Goal: Information Seeking & Learning: Learn about a topic

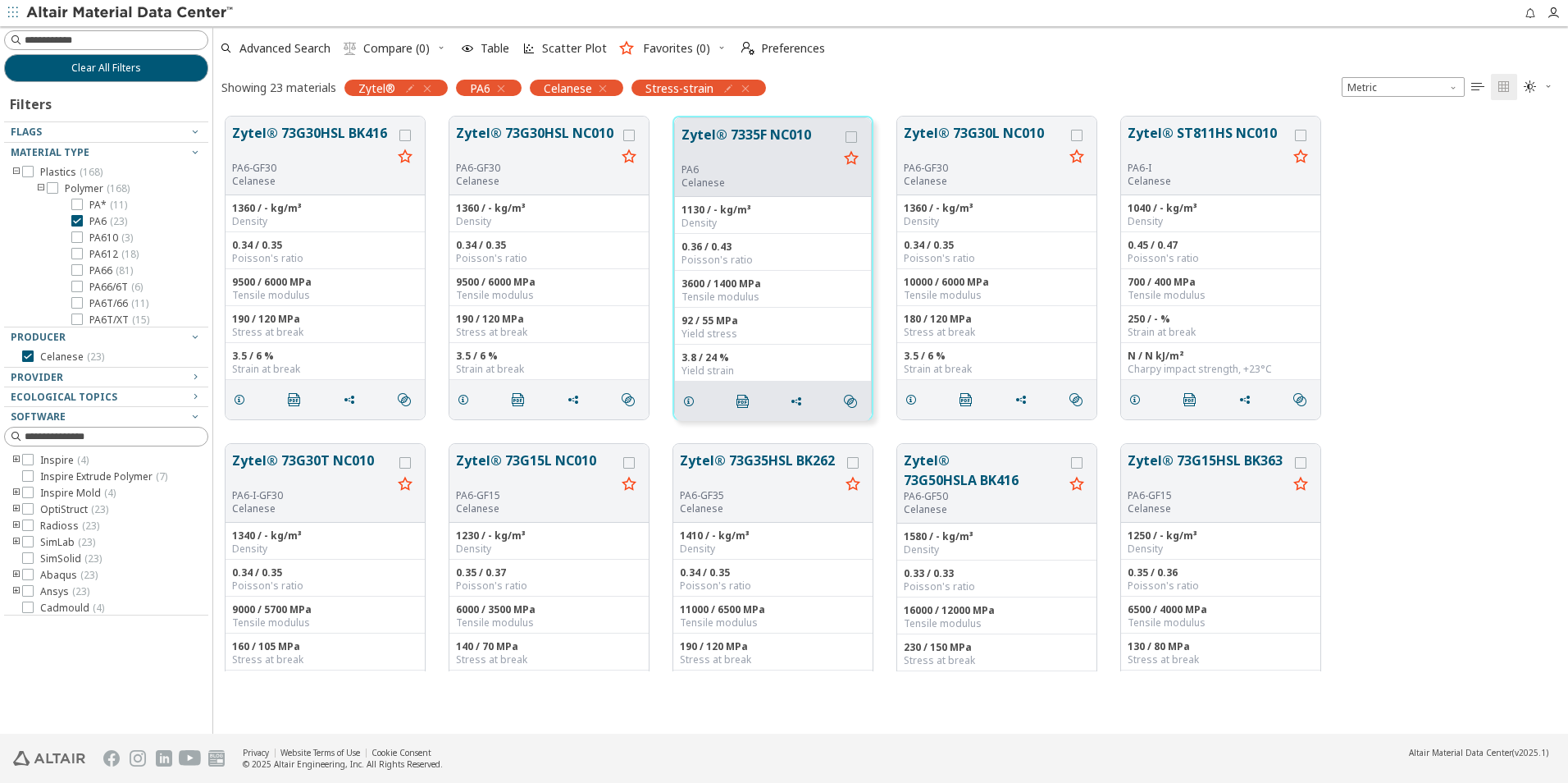
scroll to position [617, 1343]
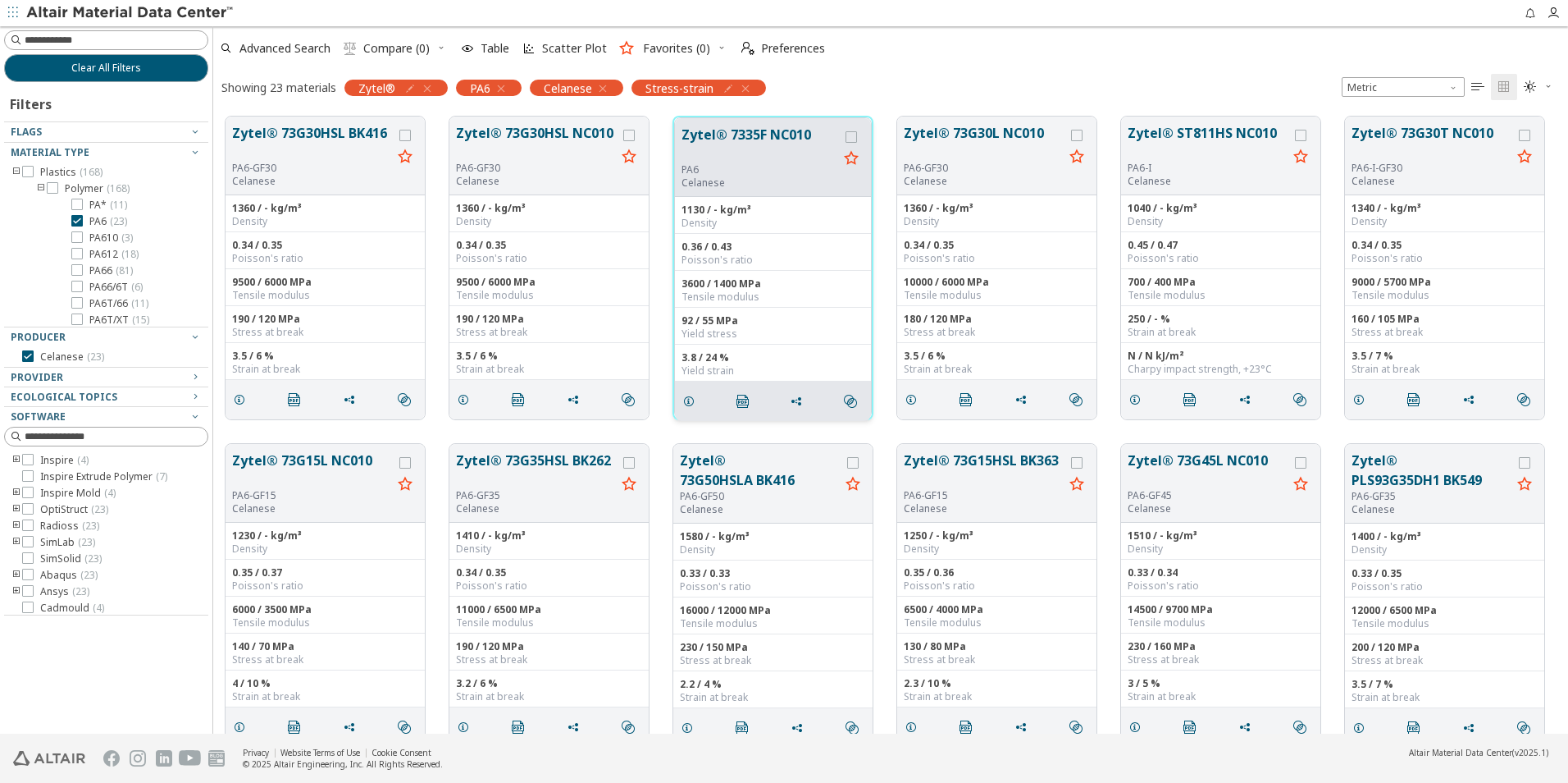
click at [738, 158] on button "Zytel® 7335F NC010" at bounding box center [760, 144] width 157 height 38
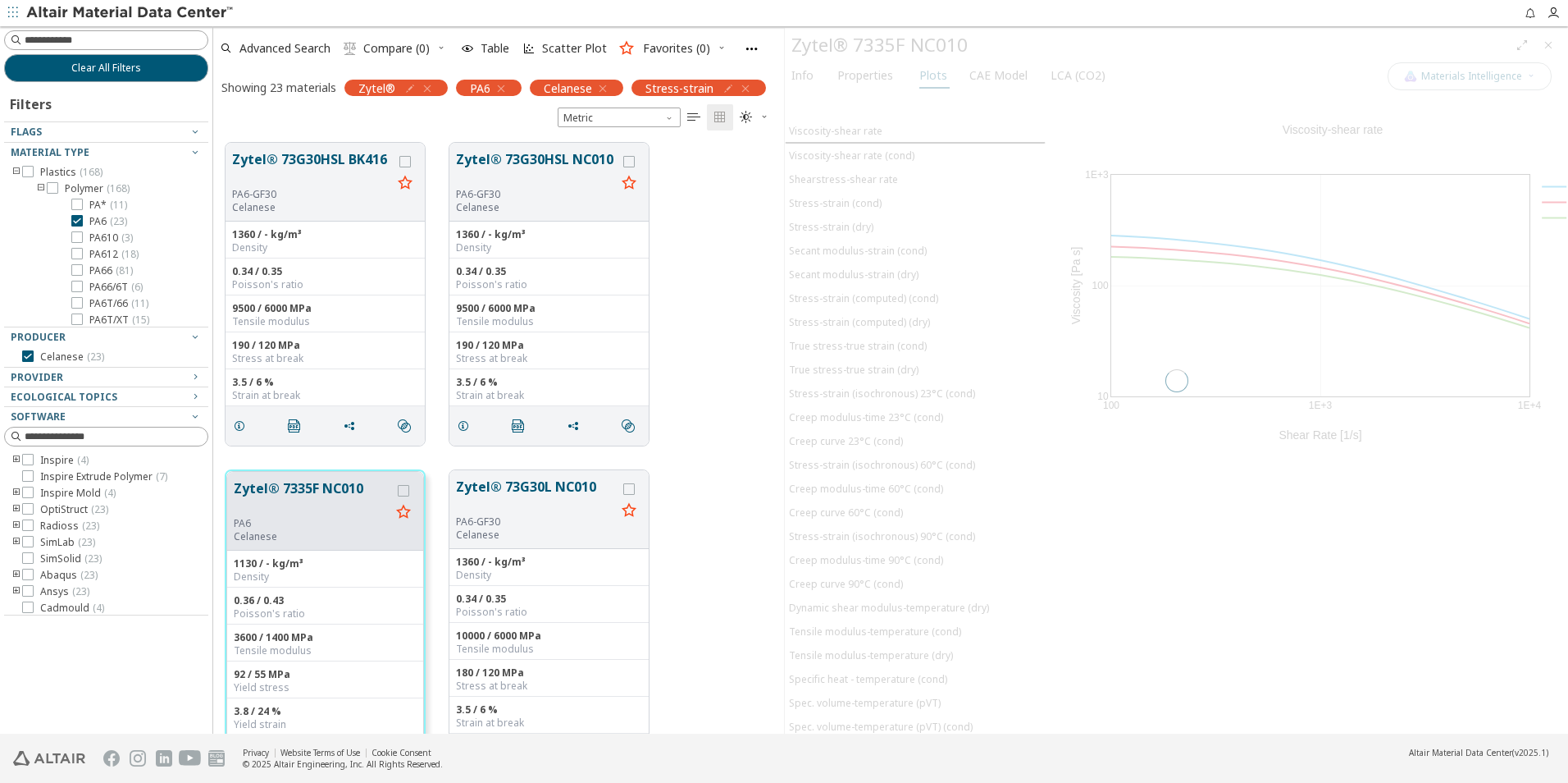
scroll to position [591, 558]
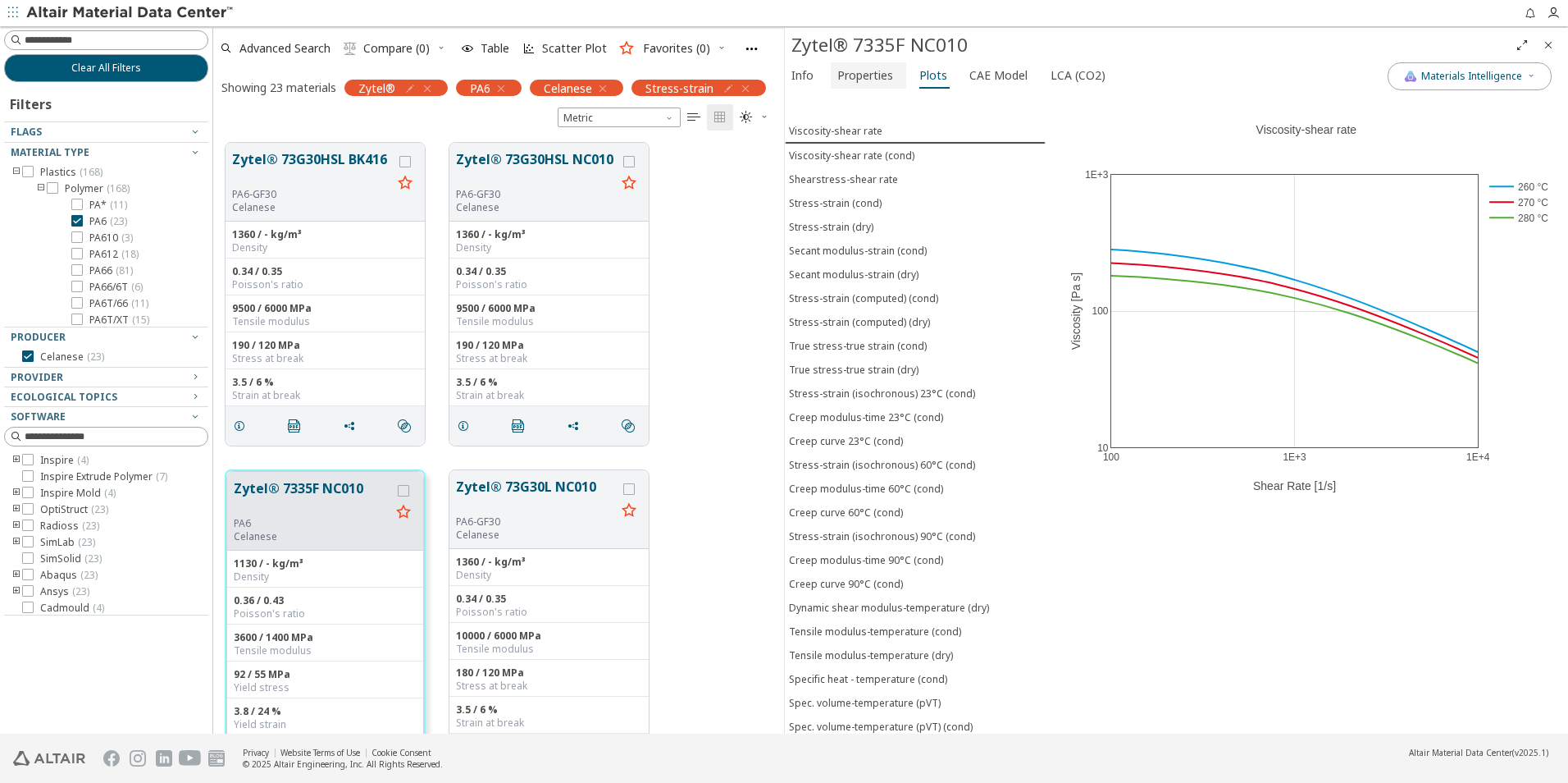
click at [876, 78] on span "Properties" at bounding box center [865, 75] width 56 height 27
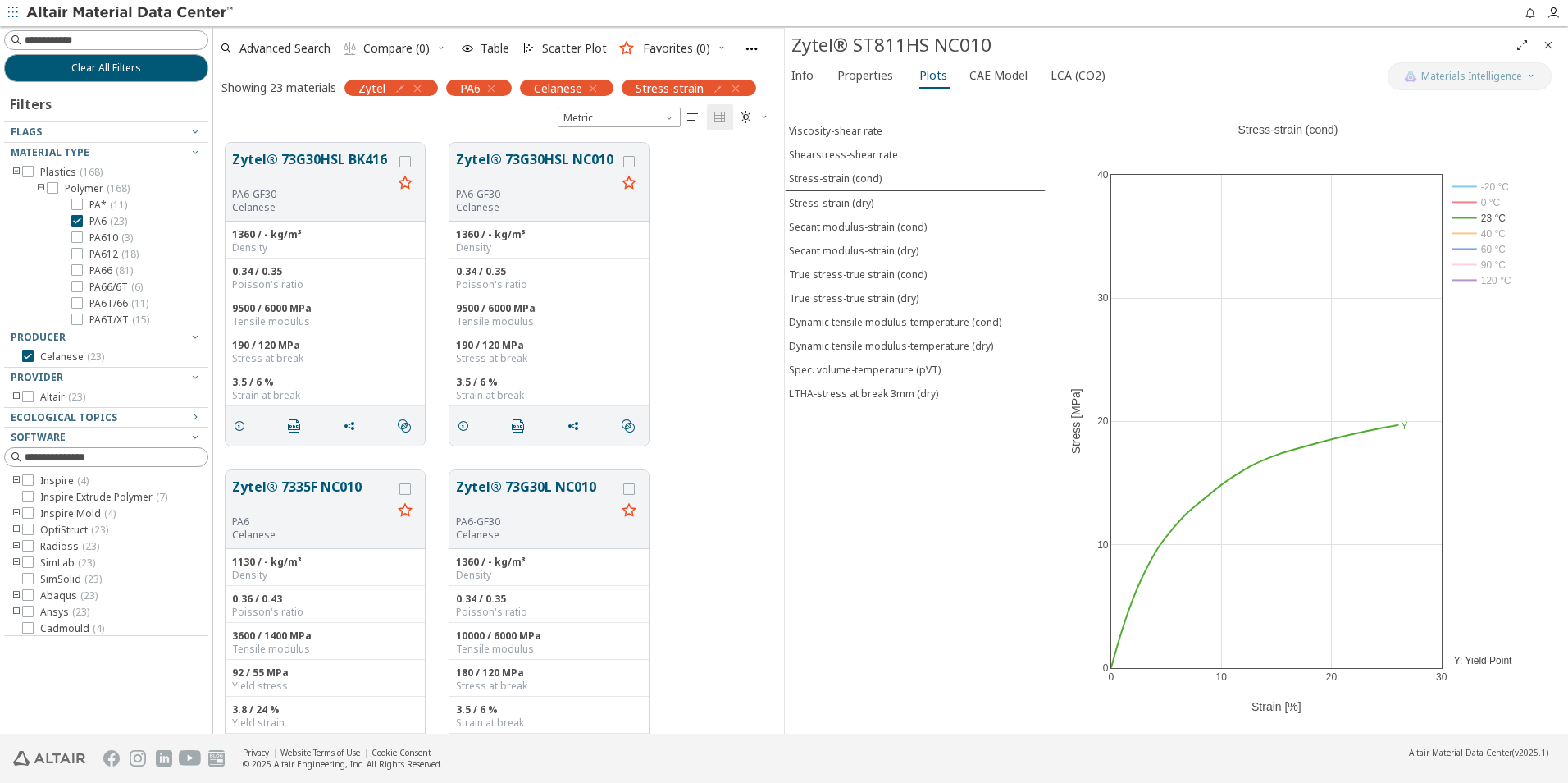
scroll to position [591, 558]
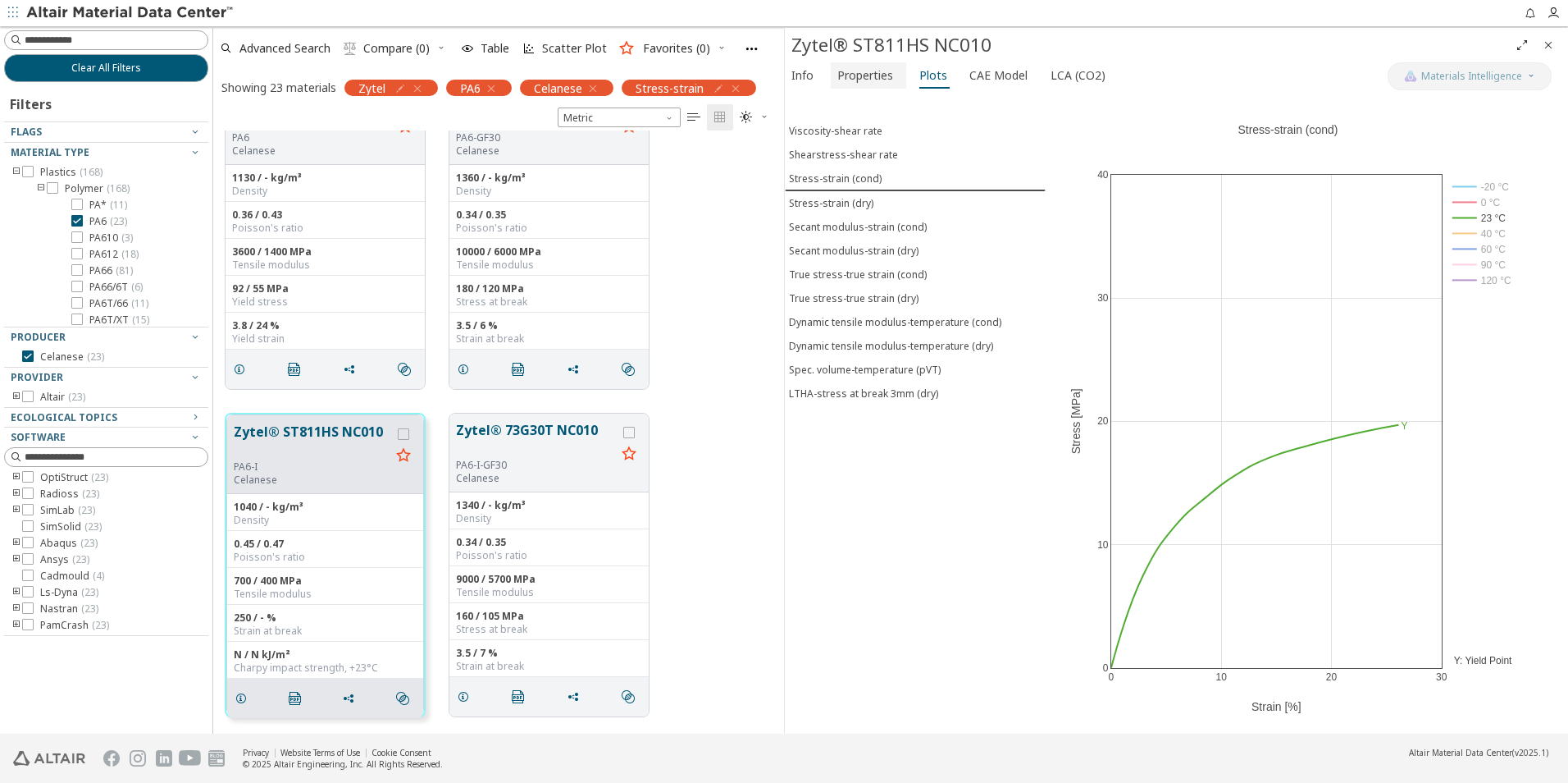
click at [855, 77] on span "Properties" at bounding box center [865, 75] width 56 height 27
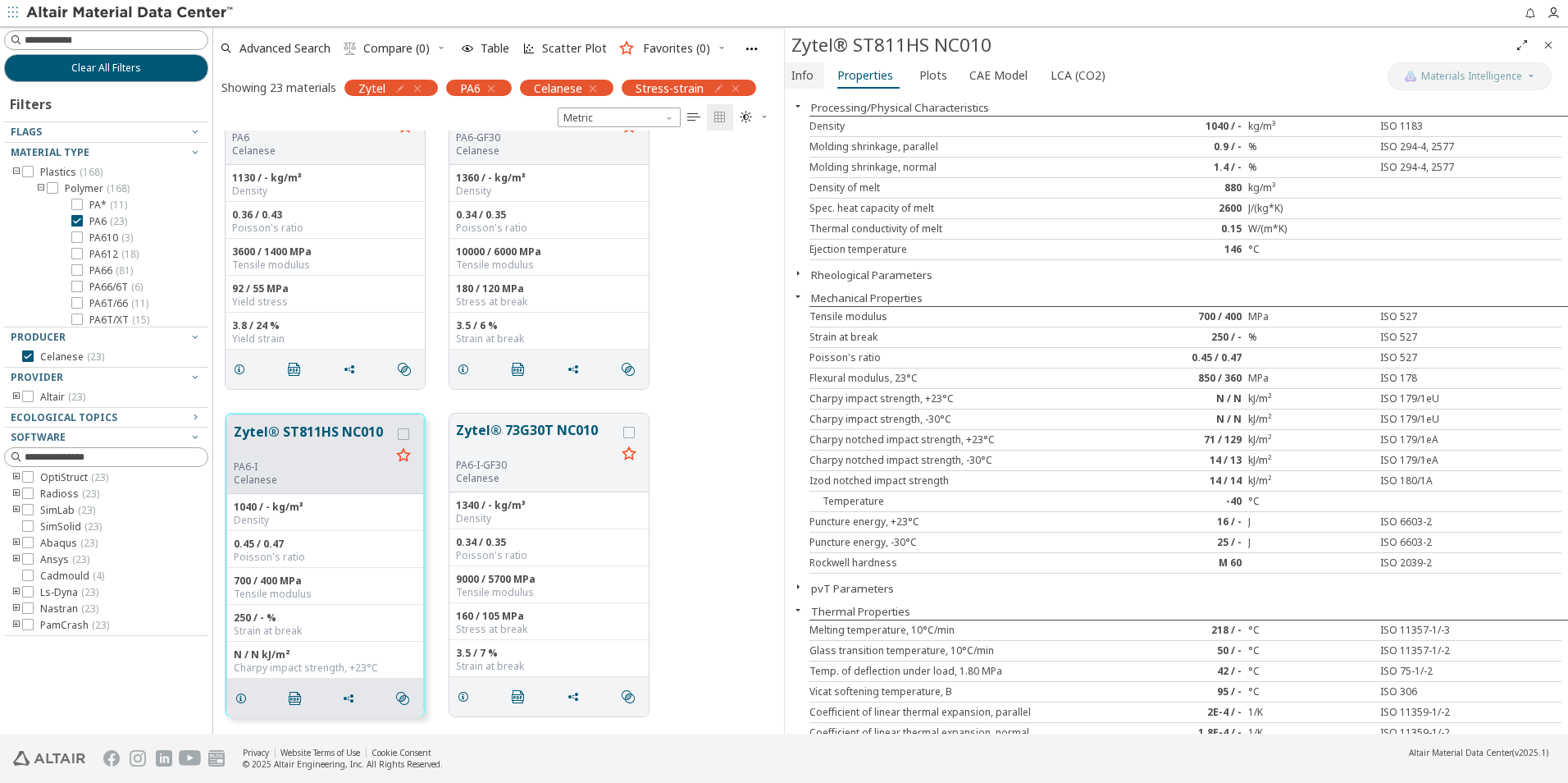
click at [800, 80] on span "Info" at bounding box center [802, 75] width 22 height 27
